Goal: Obtain resource: Download file/media

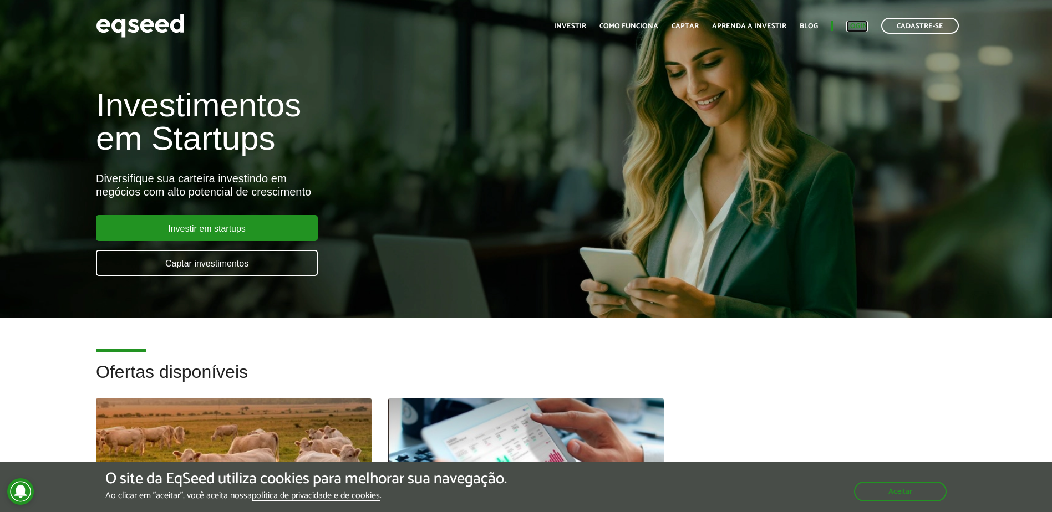
click at [855, 26] on link "Login" at bounding box center [857, 26] width 22 height 7
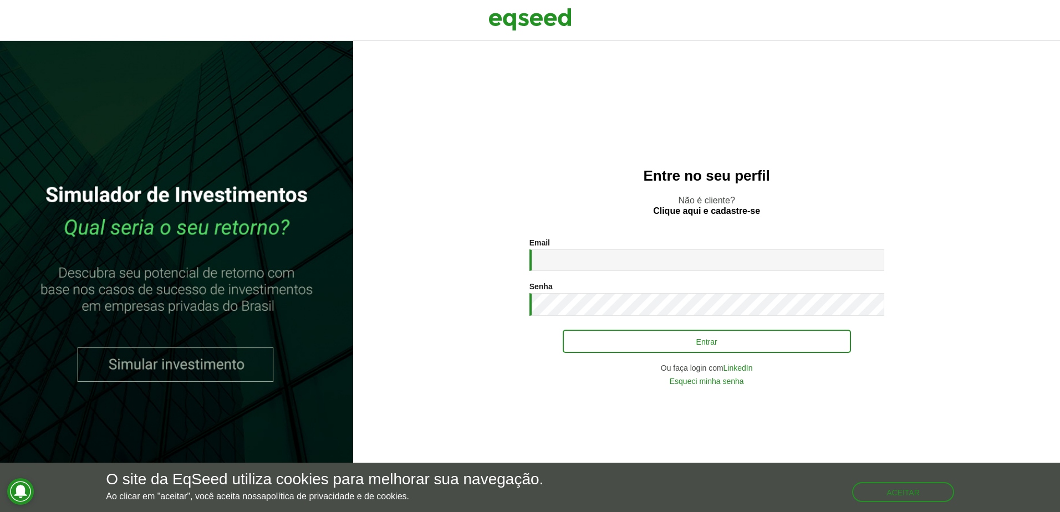
type input "**********"
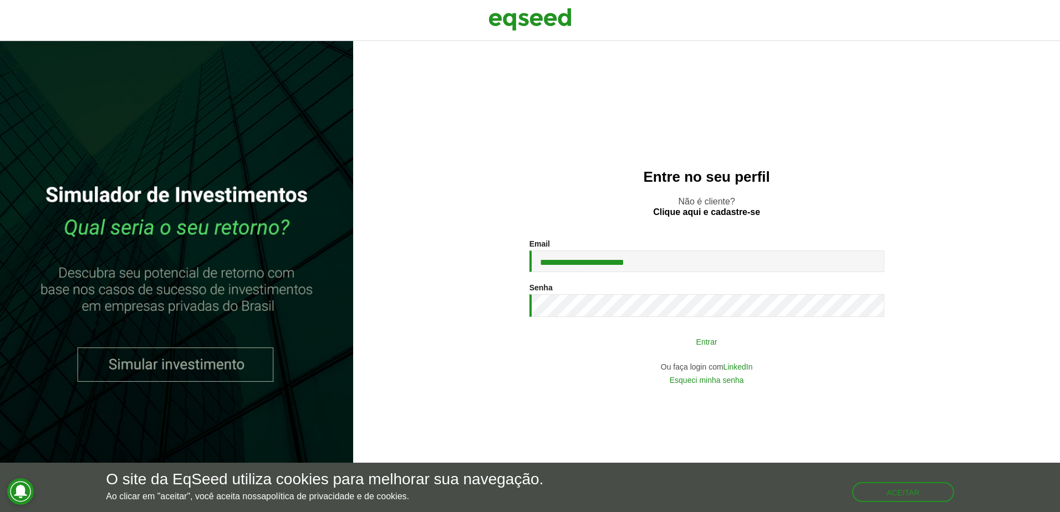
click at [683, 351] on button "Entrar" at bounding box center [707, 341] width 288 height 21
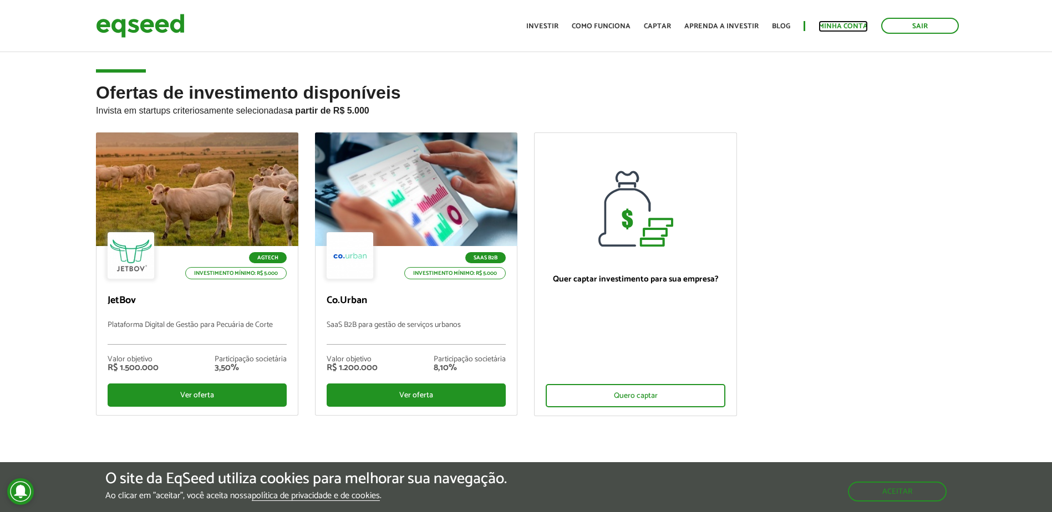
click at [838, 24] on link "Minha conta" at bounding box center [843, 26] width 49 height 7
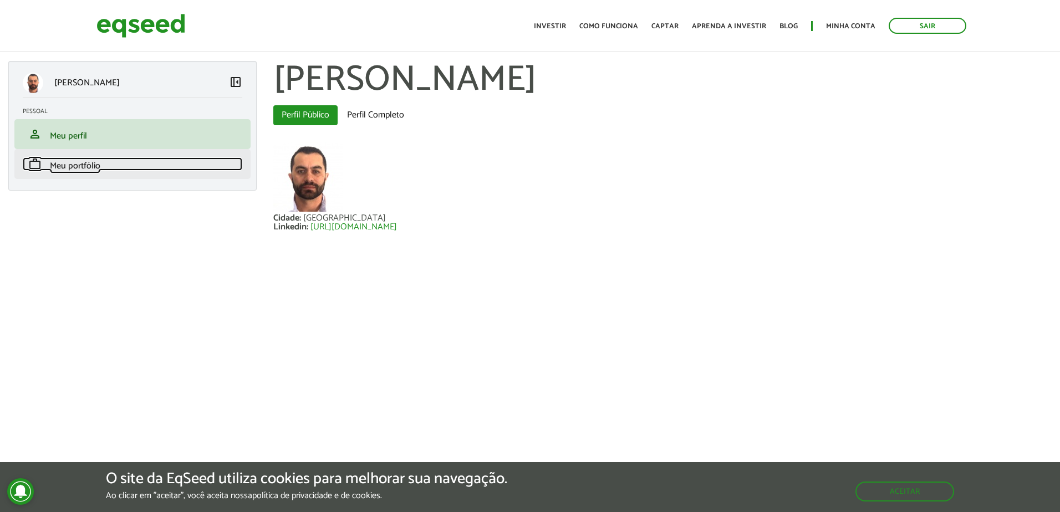
click at [61, 167] on span "Meu portfólio" at bounding box center [75, 166] width 50 height 15
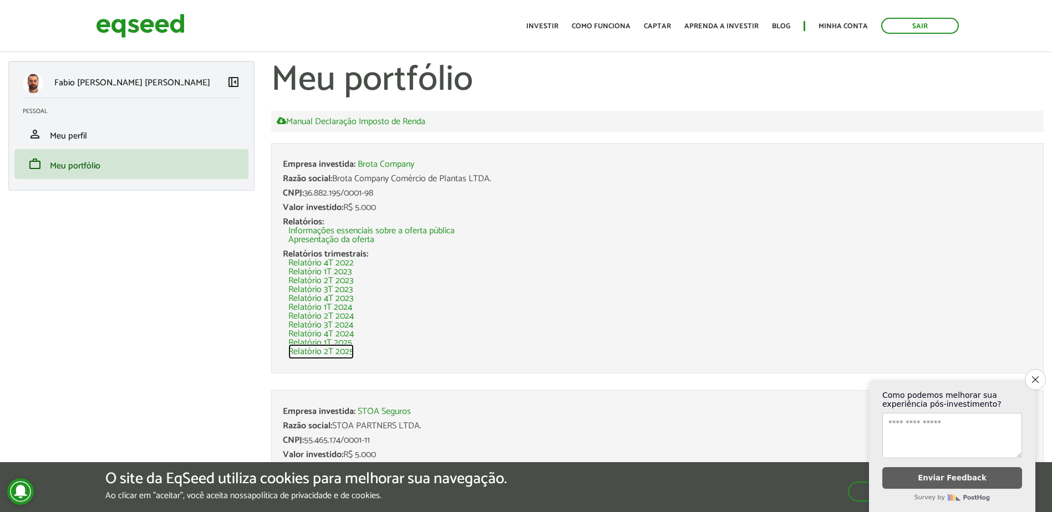
click at [312, 354] on link "Relatório 2T 2025" at bounding box center [320, 352] width 65 height 9
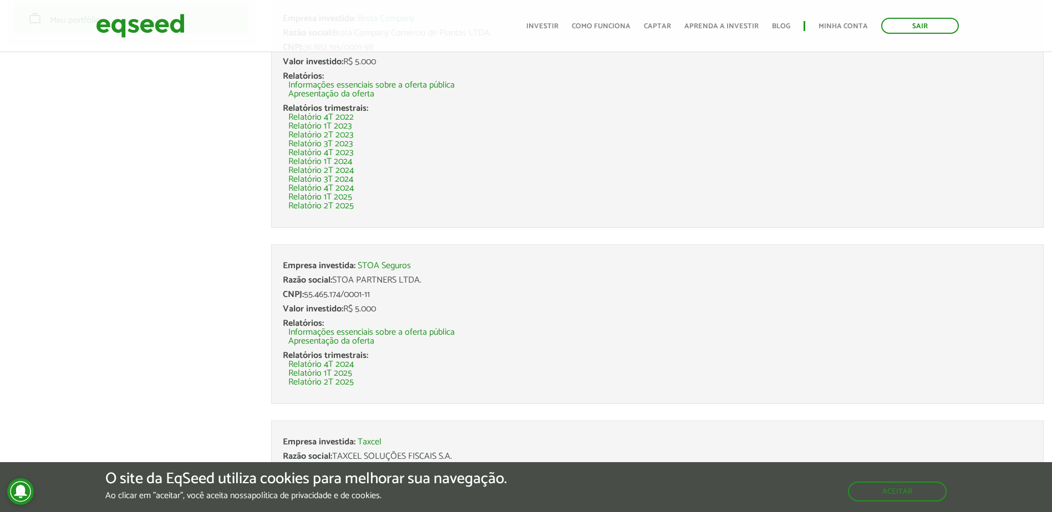
scroll to position [166, 0]
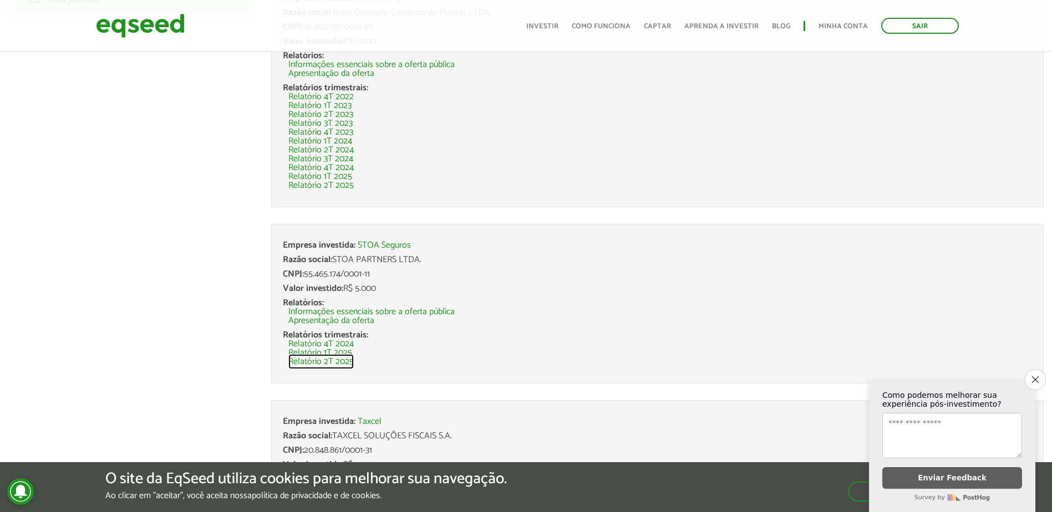
click at [332, 364] on link "Relatório 2T 2025" at bounding box center [320, 362] width 65 height 9
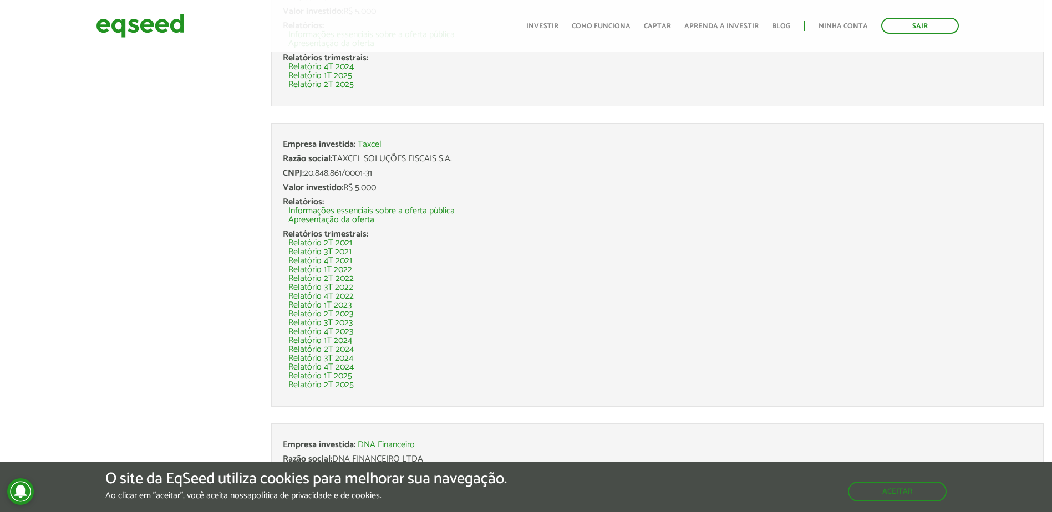
scroll to position [445, 0]
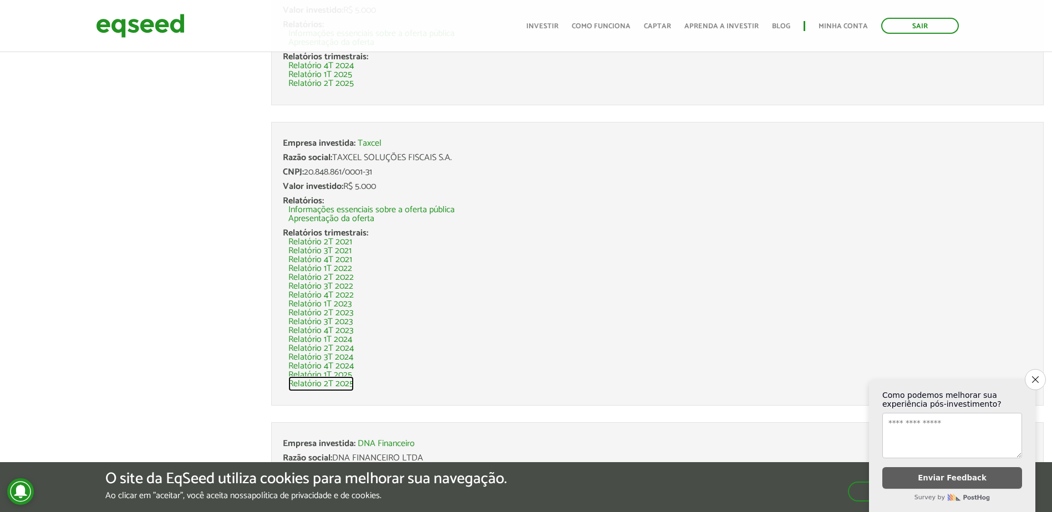
click at [329, 382] on link "Relatório 2T 2025" at bounding box center [320, 384] width 65 height 9
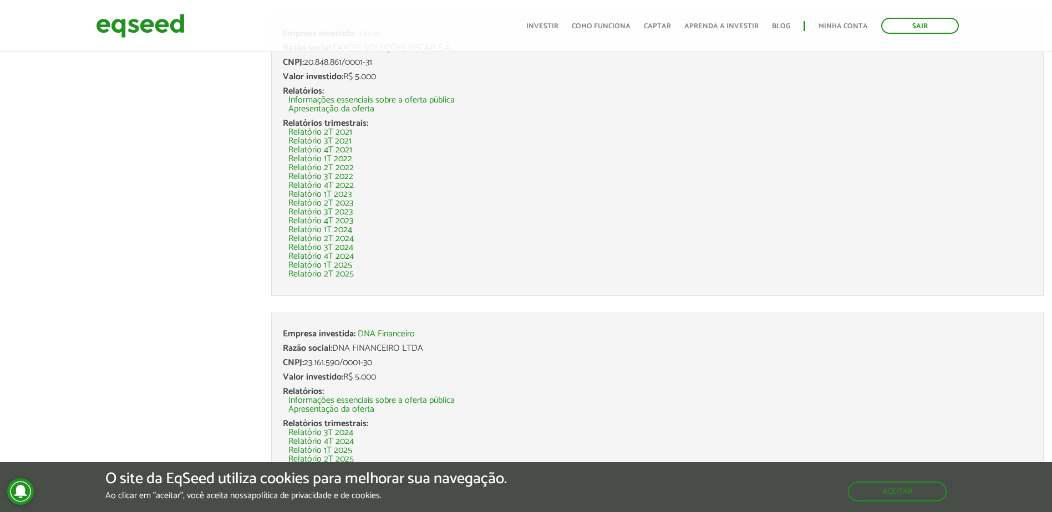
scroll to position [562, 0]
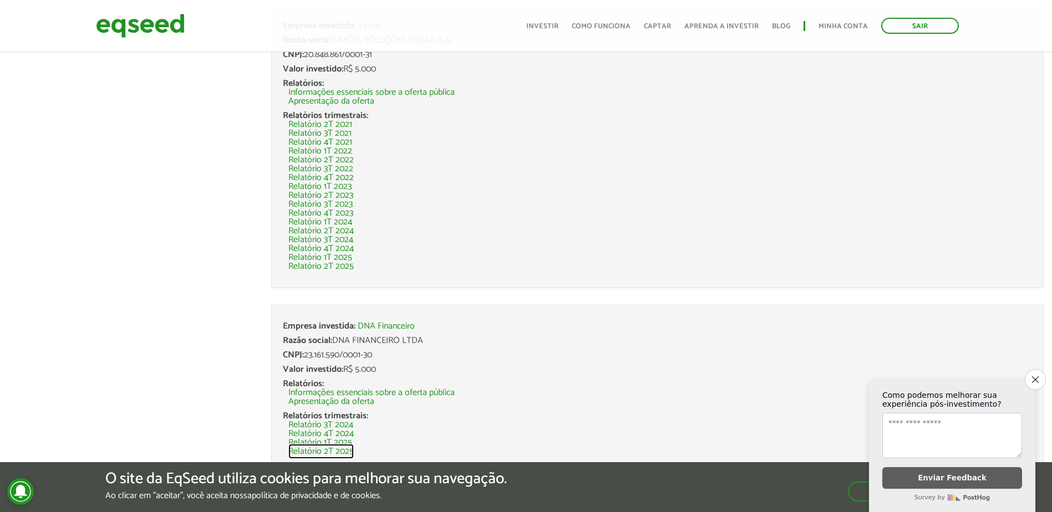
click at [338, 450] on link "Relatório 2T 2025" at bounding box center [320, 452] width 65 height 9
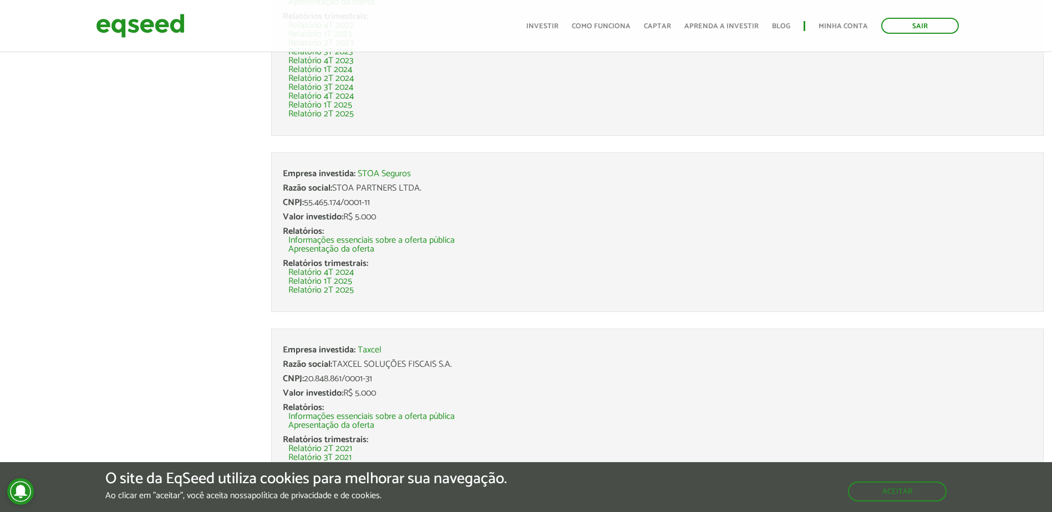
scroll to position [230, 0]
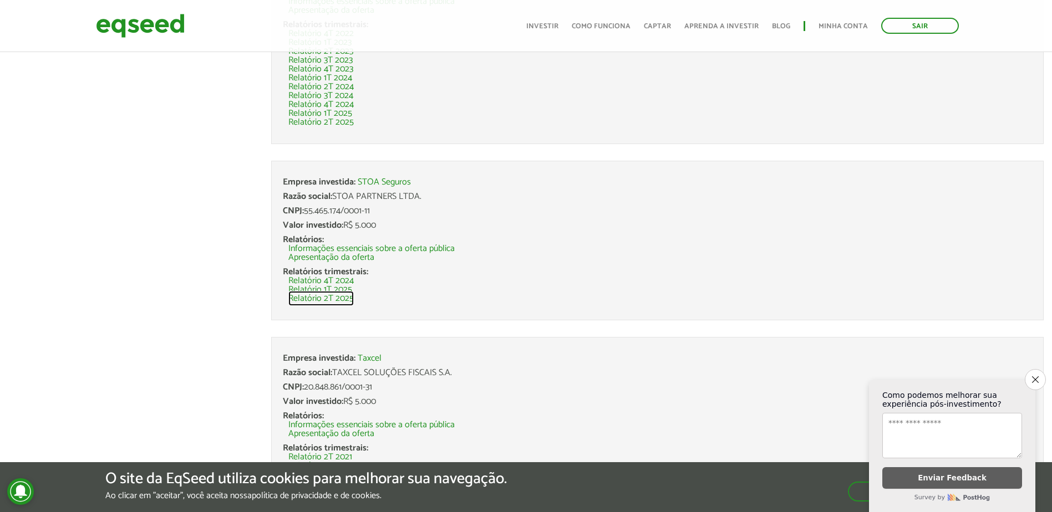
click at [336, 300] on link "Relatório 2T 2025" at bounding box center [320, 299] width 65 height 9
